Goal: Information Seeking & Learning: Learn about a topic

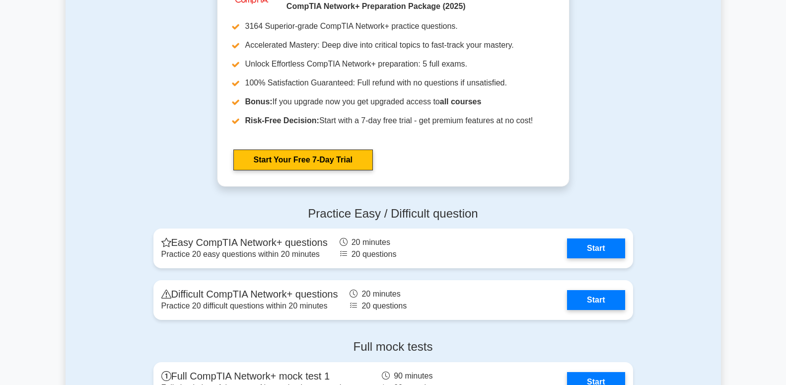
scroll to position [1810, 0]
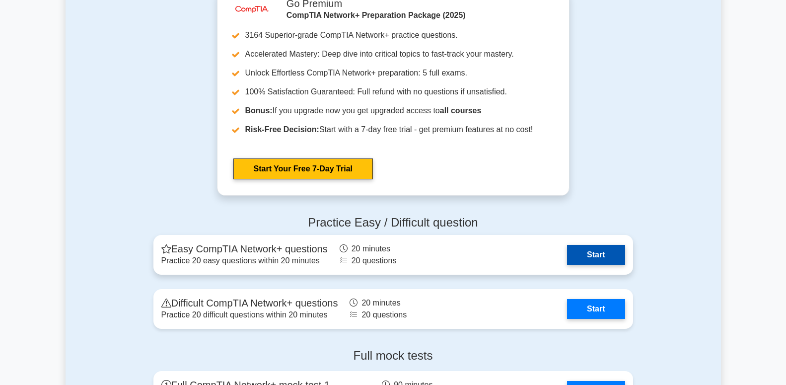
click at [583, 250] on link "Start" at bounding box center [596, 255] width 58 height 20
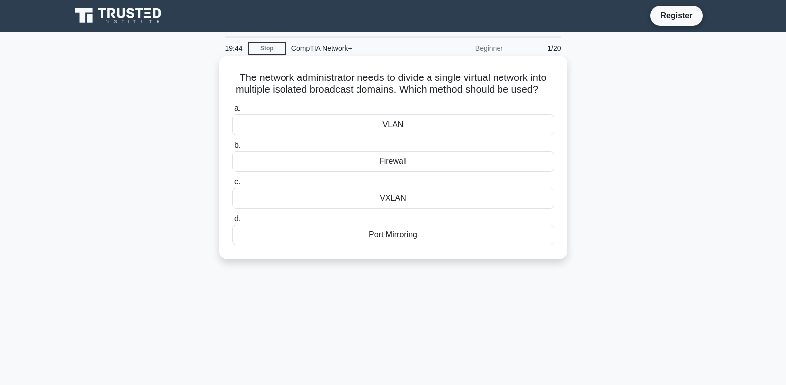
click at [385, 162] on div "Firewall" at bounding box center [393, 161] width 322 height 21
click at [232, 148] on input "b. Firewall" at bounding box center [232, 145] width 0 height 6
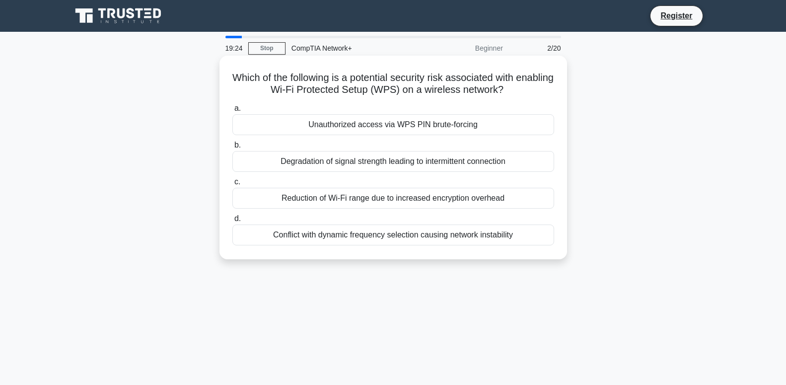
click at [355, 203] on div "Reduction of Wi-Fi range due to increased encryption overhead" at bounding box center [393, 198] width 322 height 21
click at [232, 185] on input "c. Reduction of Wi-Fi range due to increased encryption overhead" at bounding box center [232, 182] width 0 height 6
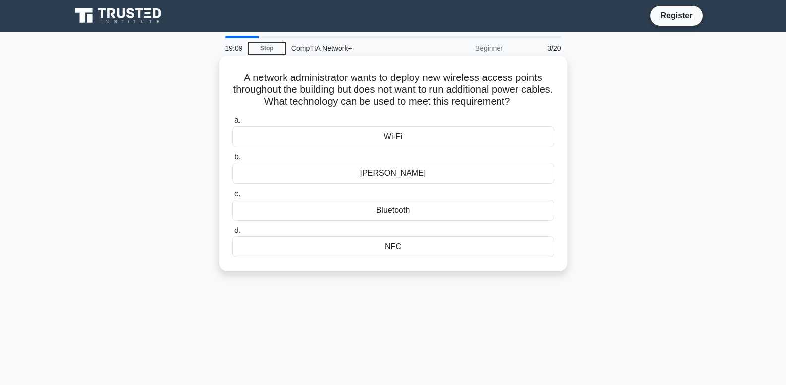
click at [408, 135] on div "Wi-Fi" at bounding box center [393, 136] width 322 height 21
click at [232, 124] on input "a. Wi-Fi" at bounding box center [232, 120] width 0 height 6
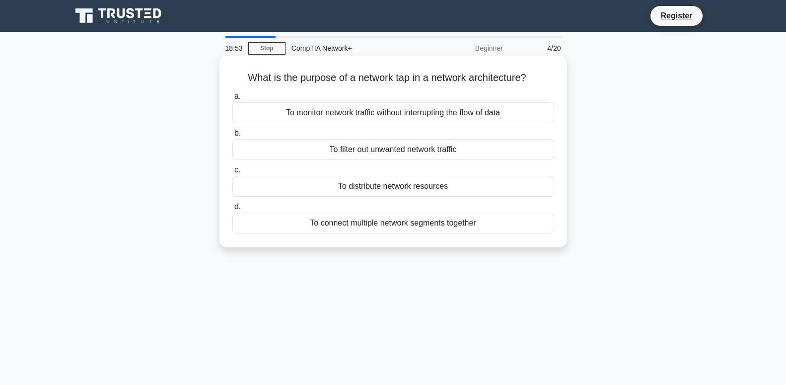
click at [415, 117] on div "To monitor network traffic without interrupting the flow of data" at bounding box center [393, 112] width 322 height 21
click at [232, 100] on input "a. To monitor network traffic without interrupting the flow of data" at bounding box center [232, 96] width 0 height 6
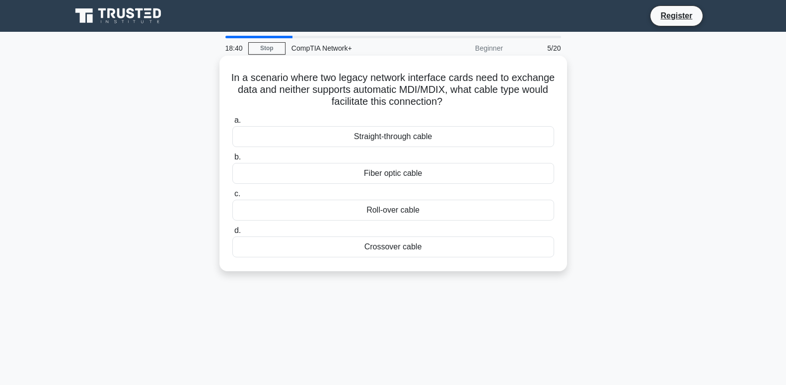
click at [376, 171] on div "Fiber optic cable" at bounding box center [393, 173] width 322 height 21
click at [232, 160] on input "b. Fiber optic cable" at bounding box center [232, 157] width 0 height 6
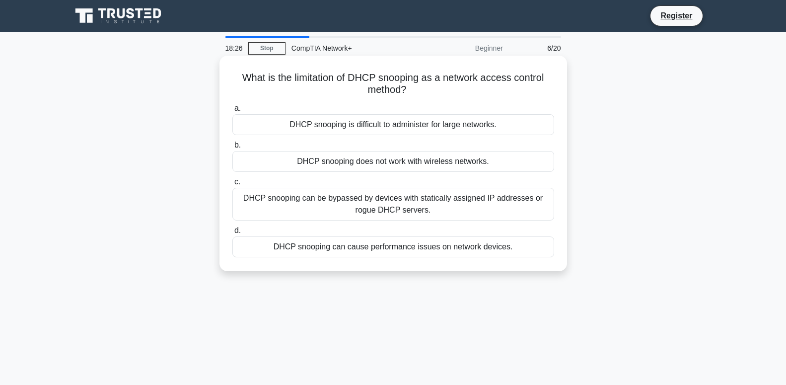
click at [356, 253] on div "DHCP snooping can cause performance issues on network devices." at bounding box center [393, 246] width 322 height 21
click at [232, 234] on input "d. DHCP snooping can cause performance issues on network devices." at bounding box center [232, 230] width 0 height 6
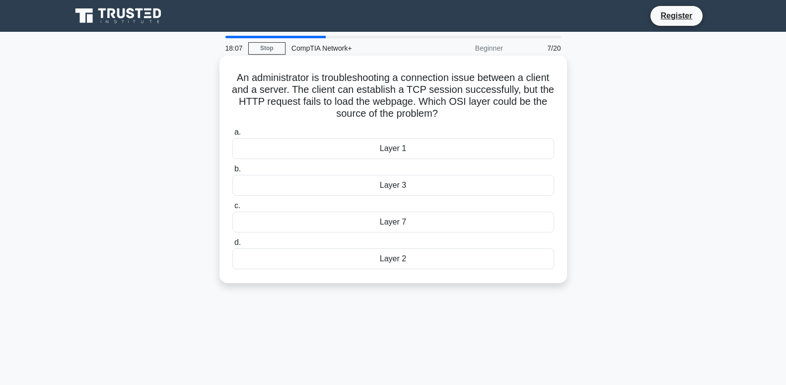
click at [400, 223] on div "Layer 7" at bounding box center [393, 221] width 322 height 21
click at [232, 209] on input "c. Layer 7" at bounding box center [232, 205] width 0 height 6
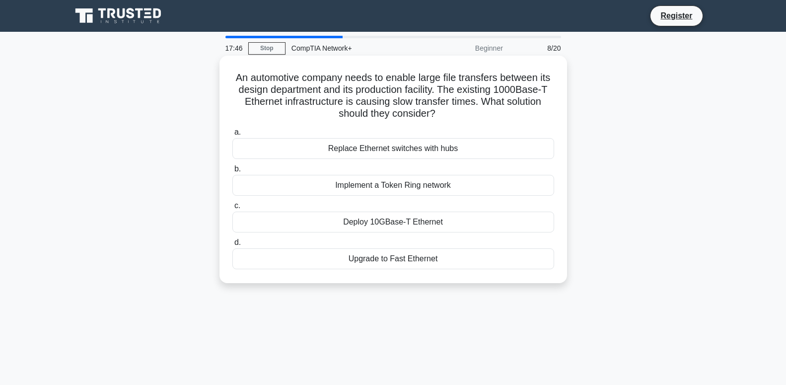
click at [377, 192] on div "Implement a Token Ring network" at bounding box center [393, 185] width 322 height 21
click at [232, 172] on input "b. Implement a Token Ring network" at bounding box center [232, 169] width 0 height 6
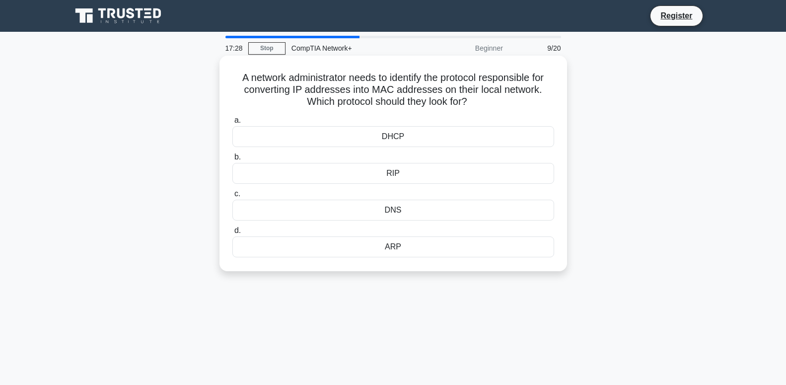
click at [408, 181] on div "RIP" at bounding box center [393, 173] width 322 height 21
click at [232, 160] on input "b. RIP" at bounding box center [232, 157] width 0 height 6
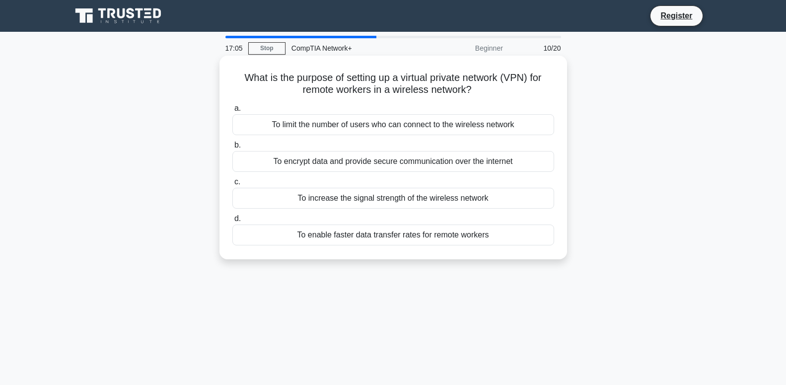
click at [396, 166] on div "To encrypt data and provide secure communication over the internet" at bounding box center [393, 161] width 322 height 21
click at [232, 148] on input "b. To encrypt data and provide secure communication over the internet" at bounding box center [232, 145] width 0 height 6
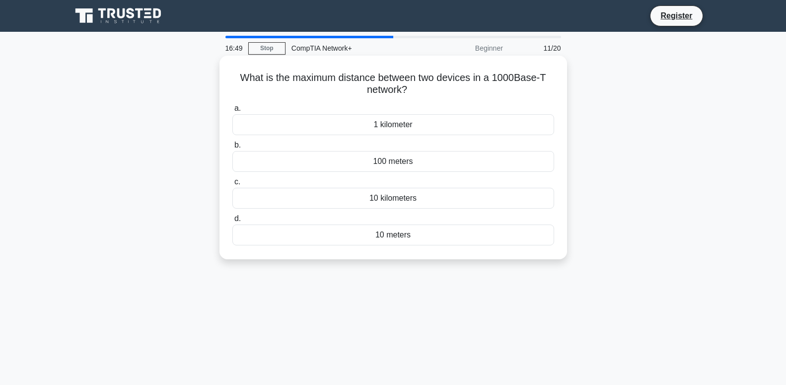
click at [384, 203] on div "10 kilometers" at bounding box center [393, 198] width 322 height 21
click at [232, 185] on input "c. 10 kilometers" at bounding box center [232, 182] width 0 height 6
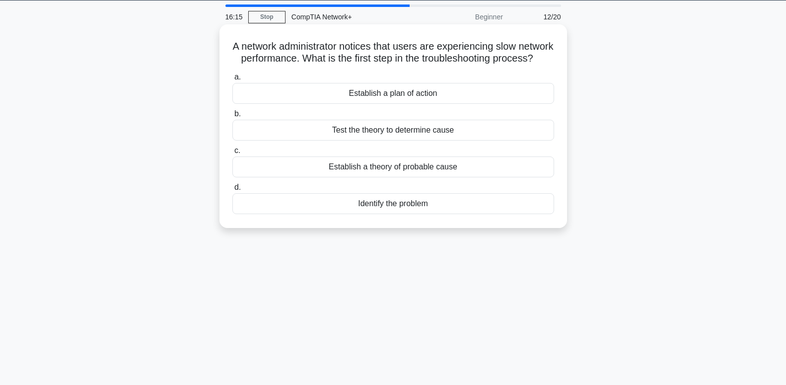
scroll to position [51, 0]
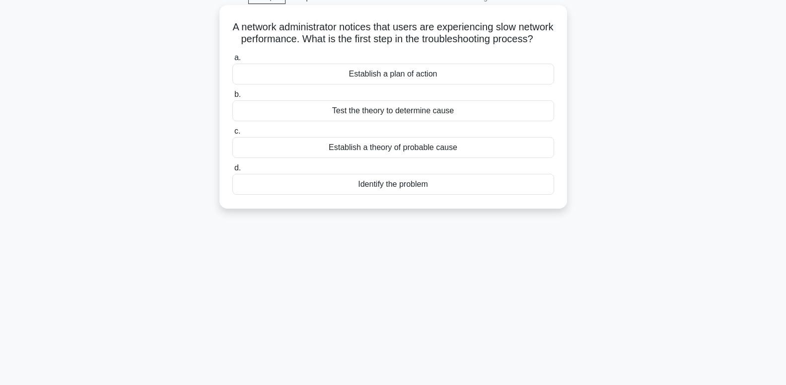
click at [328, 188] on div "Identify the problem" at bounding box center [393, 184] width 322 height 21
click at [232, 171] on input "d. Identify the problem" at bounding box center [232, 168] width 0 height 6
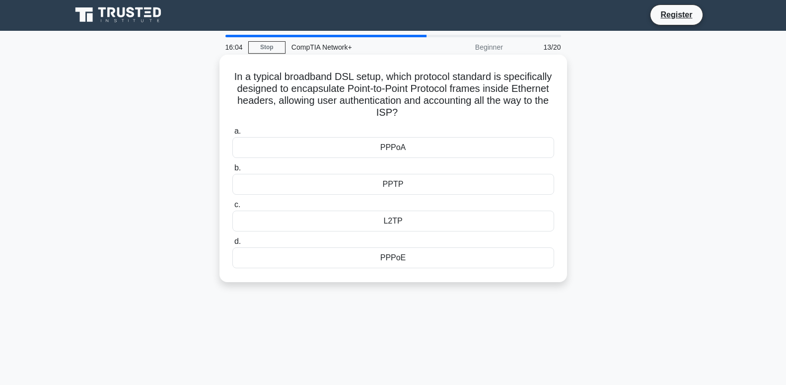
scroll to position [0, 0]
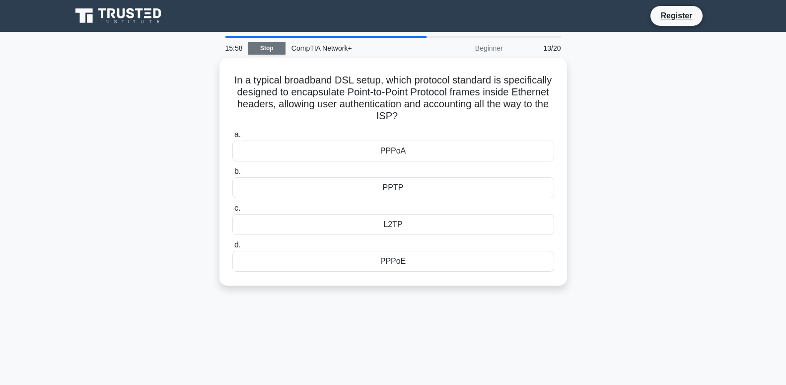
click at [260, 50] on link "Stop" at bounding box center [266, 48] width 37 height 12
